Goal: Check status

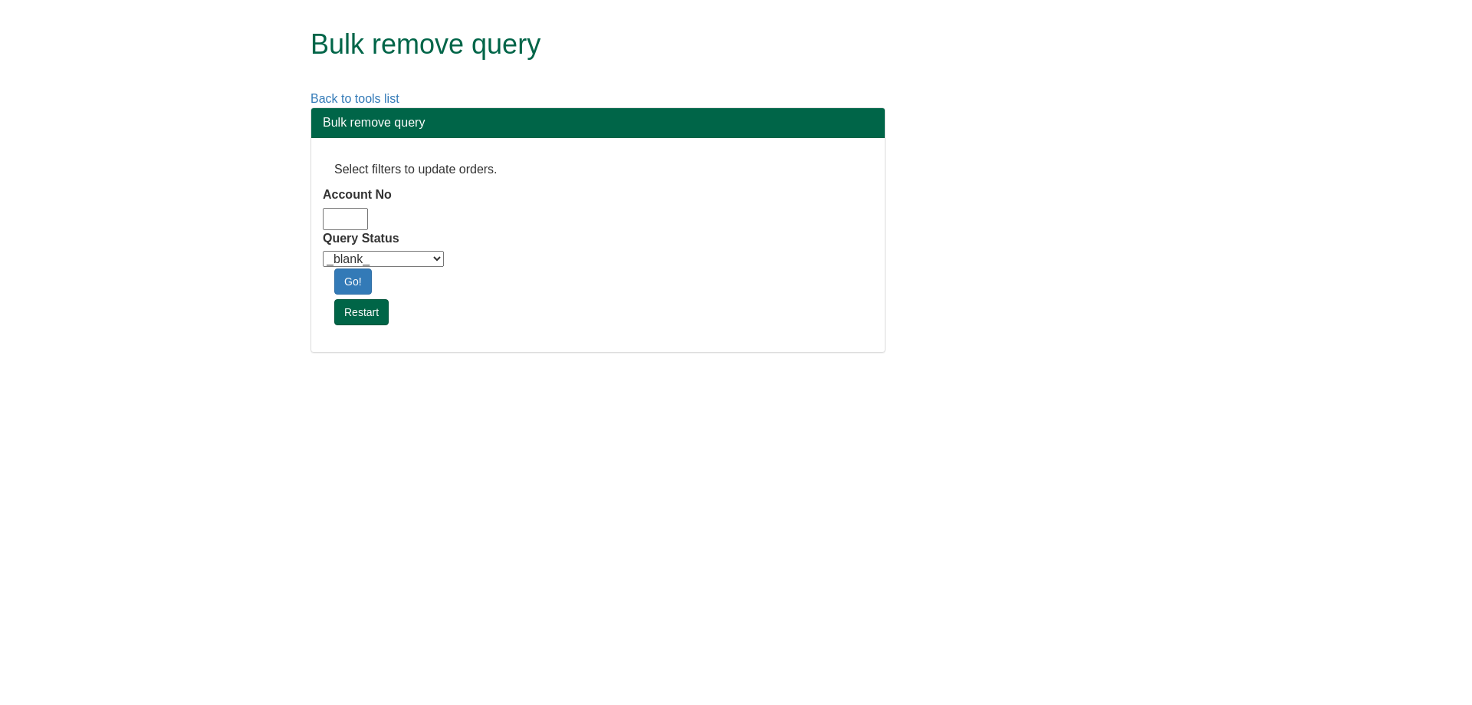
click at [343, 220] on input "Account No" at bounding box center [345, 219] width 45 height 22
type input "adm10"
click at [390, 261] on select "_blank_ Customer Credit_Control Purchasing Internal Other Address High_Value Co…" at bounding box center [383, 259] width 121 height 16
select select "Automation_Check"
click at [323, 251] on select "_blank_ Customer Credit_Control Purchasing Internal Other Address High_Value Co…" at bounding box center [383, 259] width 121 height 16
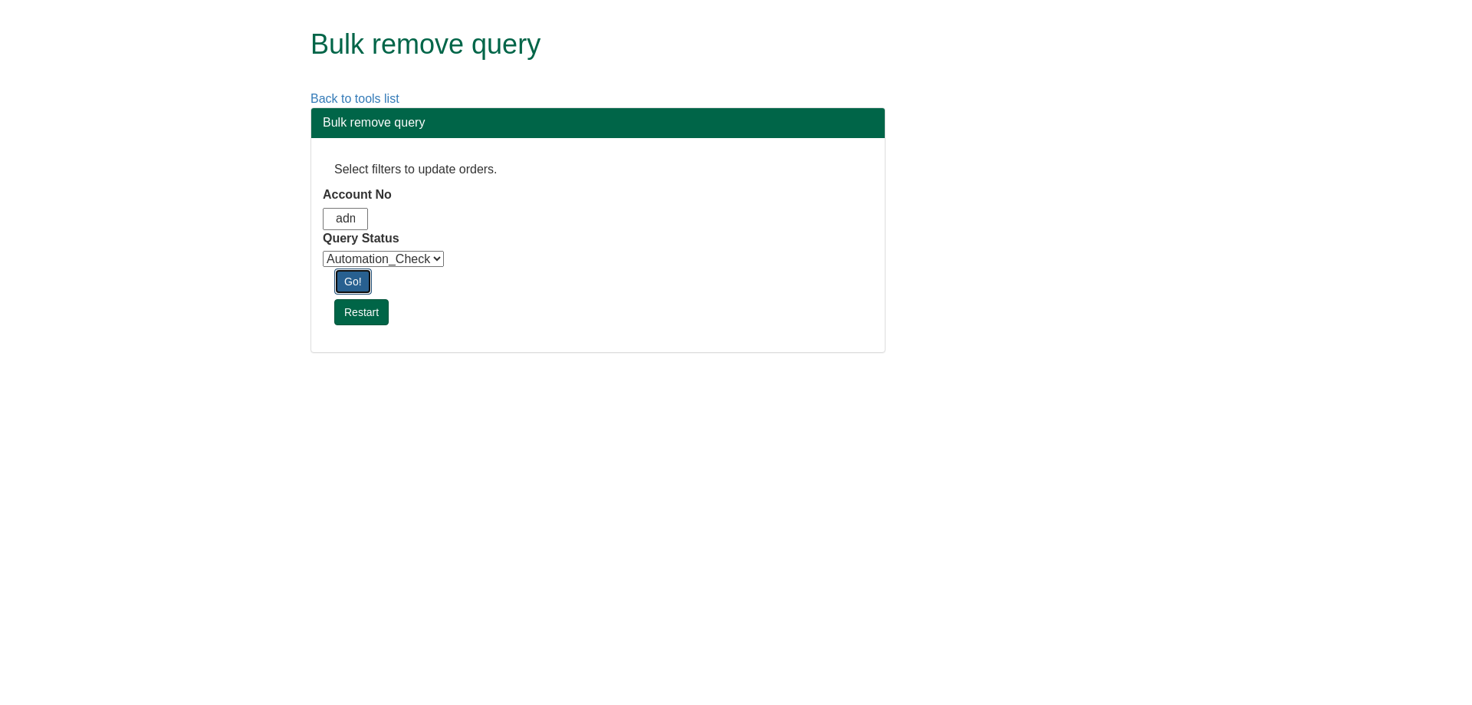
click at [363, 277] on link "Go!" at bounding box center [353, 281] width 38 height 26
